Goal: Communication & Community: Ask a question

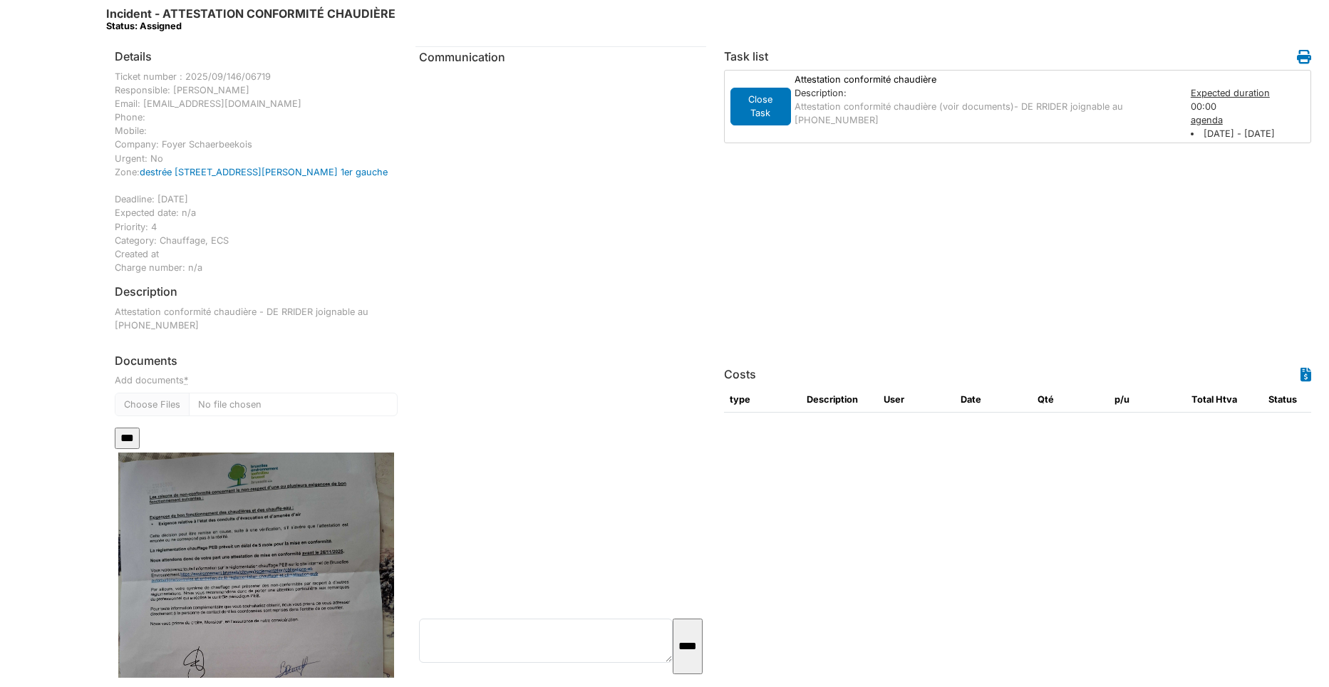
drag, startPoint x: 0, startPoint y: 0, endPoint x: 247, endPoint y: 525, distance: 579.6
click at [247, 525] on img at bounding box center [256, 637] width 276 height 368
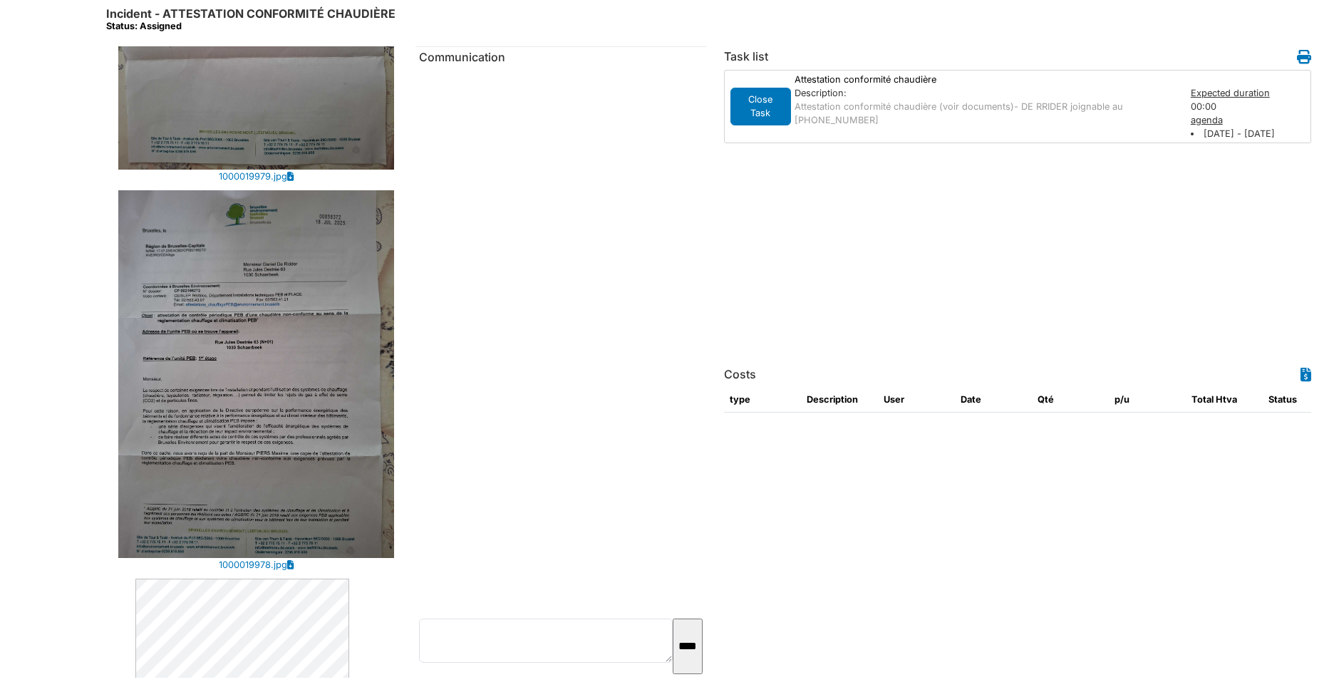
scroll to position [641, 0]
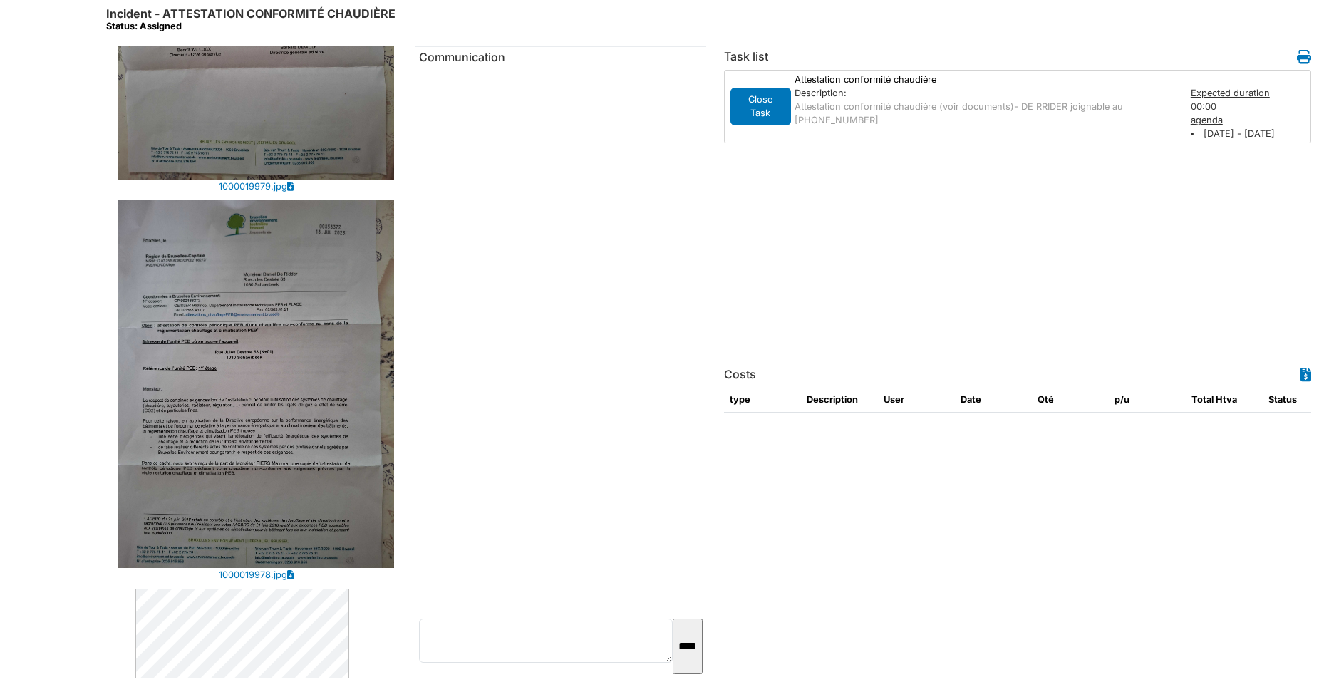
click at [282, 393] on img at bounding box center [256, 384] width 276 height 368
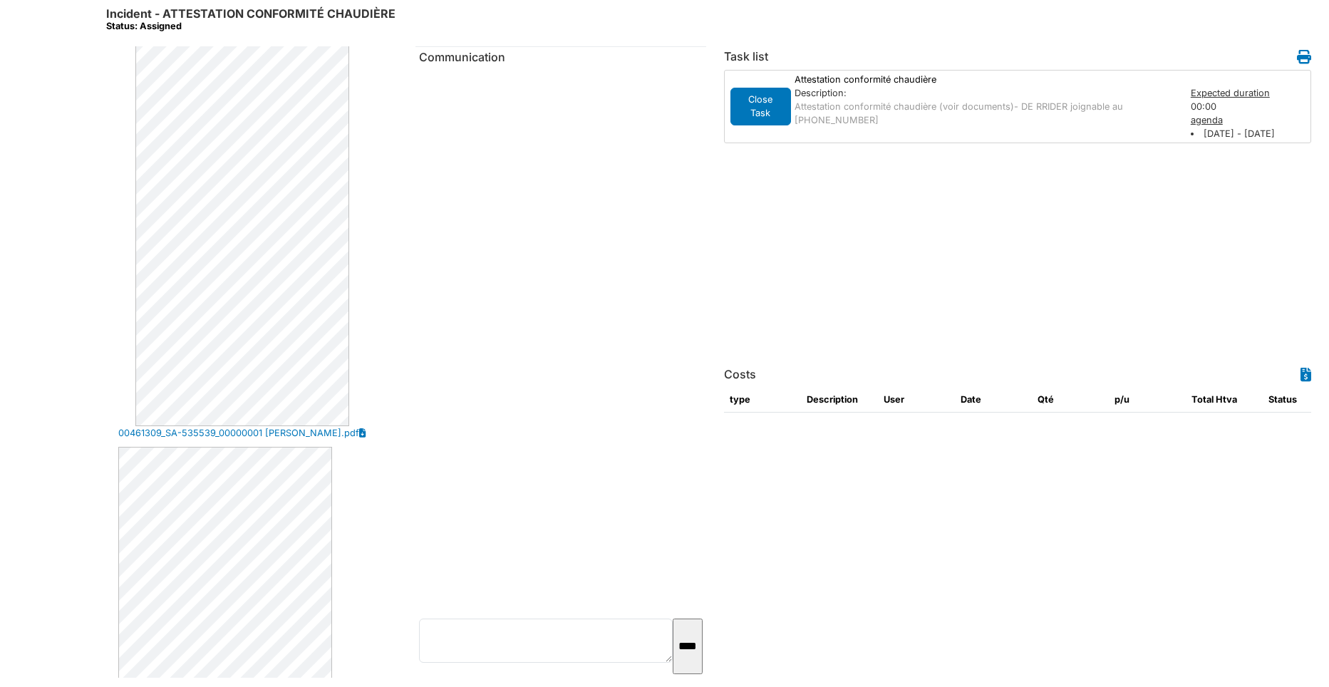
scroll to position [1425, 0]
click at [301, 355] on link "00461309_SA-535539_00000001 [PERSON_NAME].pdf" at bounding box center [238, 362] width 241 height 14
click at [228, 686] on link "SA-535539_V1 de ridder.pdf" at bounding box center [221, 693] width 123 height 14
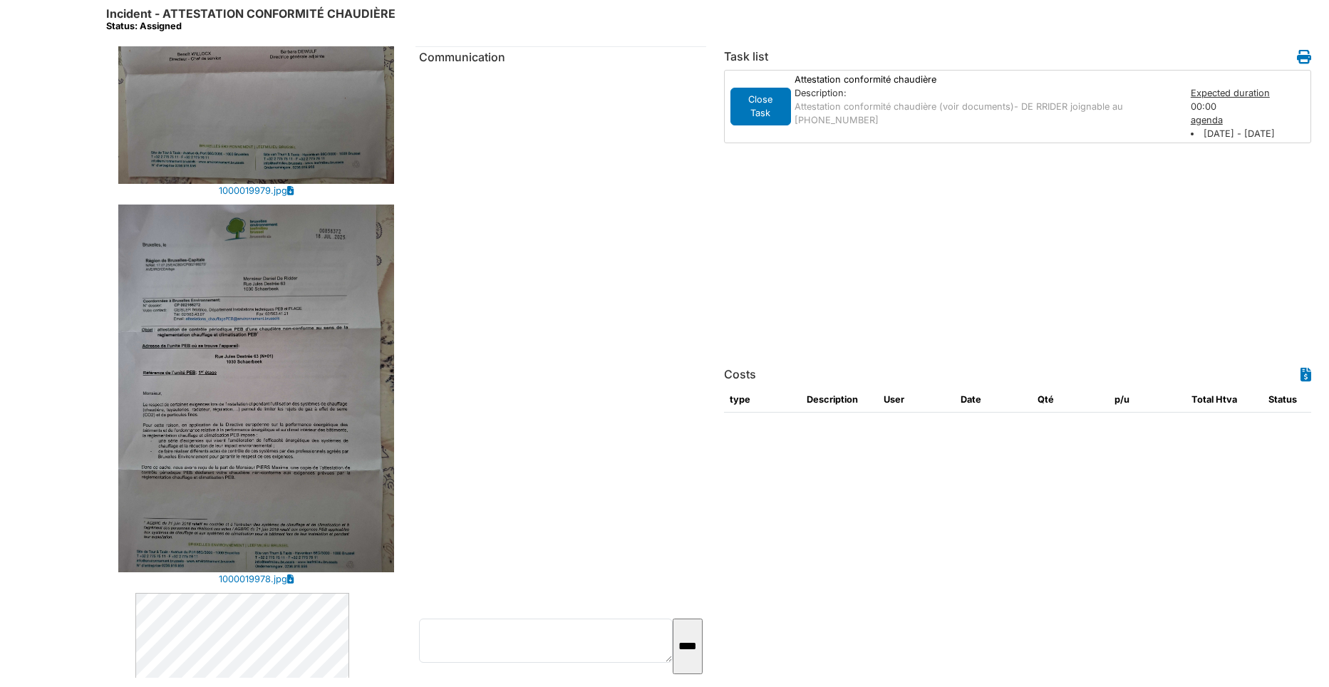
scroll to position [641, 0]
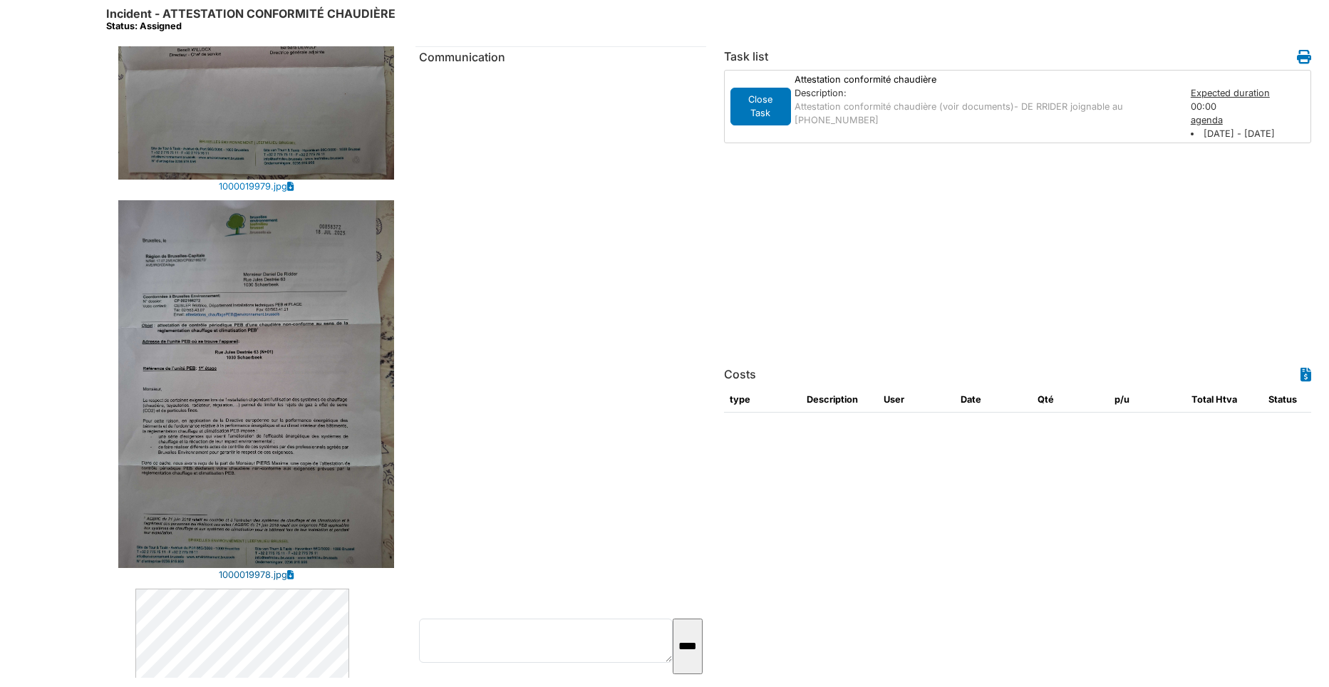
click at [240, 568] on link "1000019978.jpg" at bounding box center [253, 575] width 68 height 14
click at [482, 653] on textarea at bounding box center [545, 641] width 253 height 44
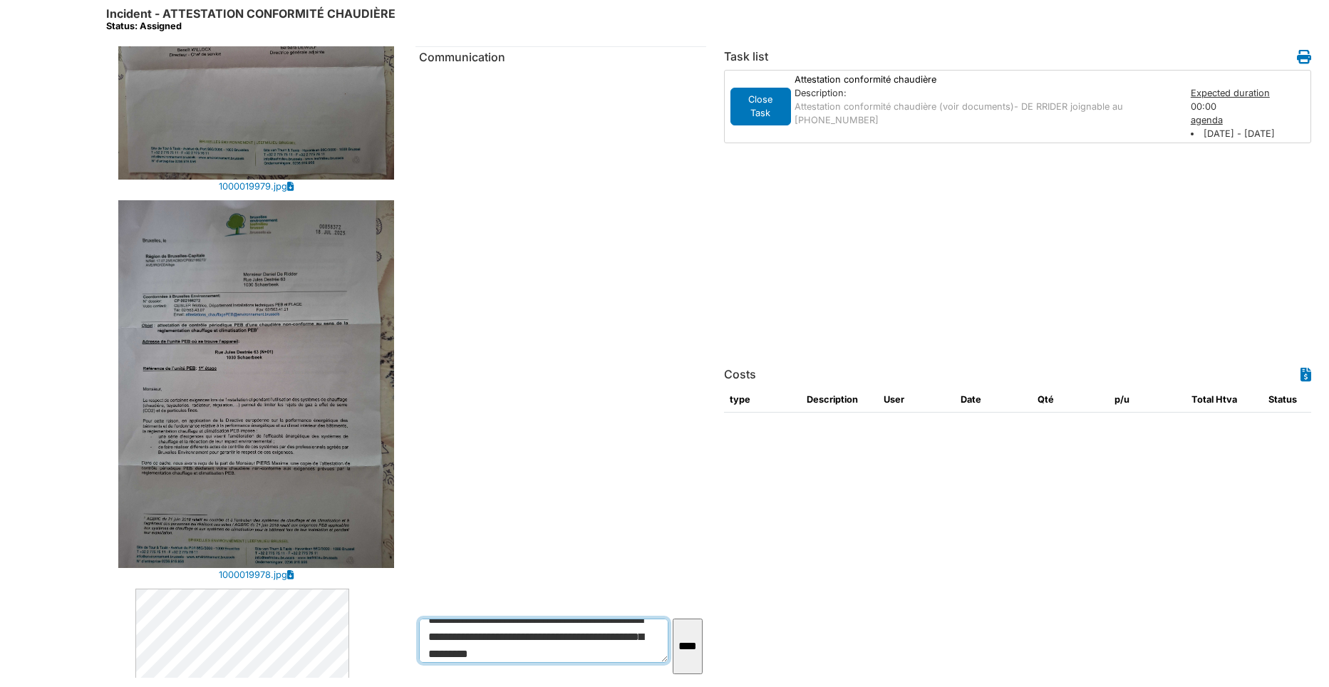
scroll to position [46, 0]
type textarea "**********"
click at [683, 645] on input "****" at bounding box center [688, 647] width 30 height 56
